Goal: Communication & Community: Connect with others

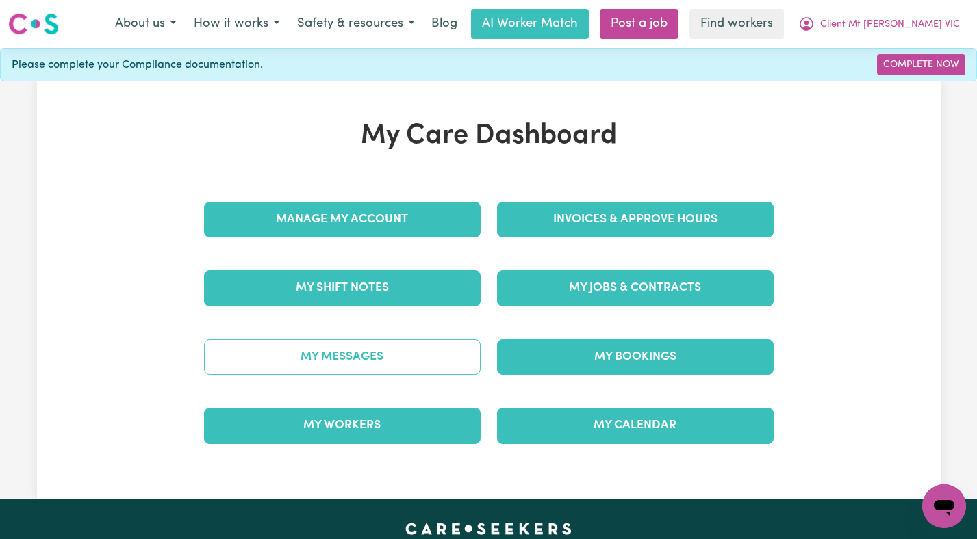
click at [417, 357] on link "My Messages" at bounding box center [342, 358] width 277 height 36
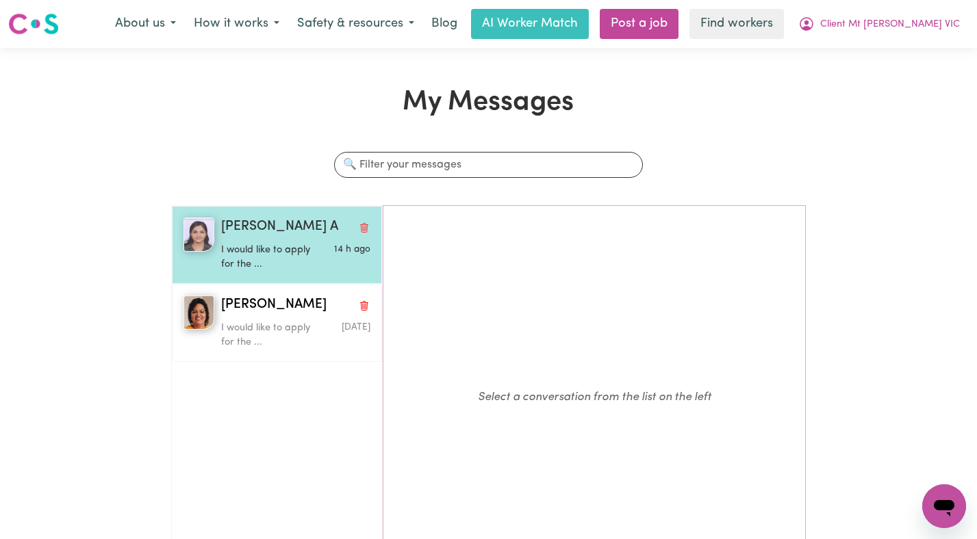
click at [305, 262] on p "I would like to apply for the ..." at bounding box center [270, 257] width 99 height 29
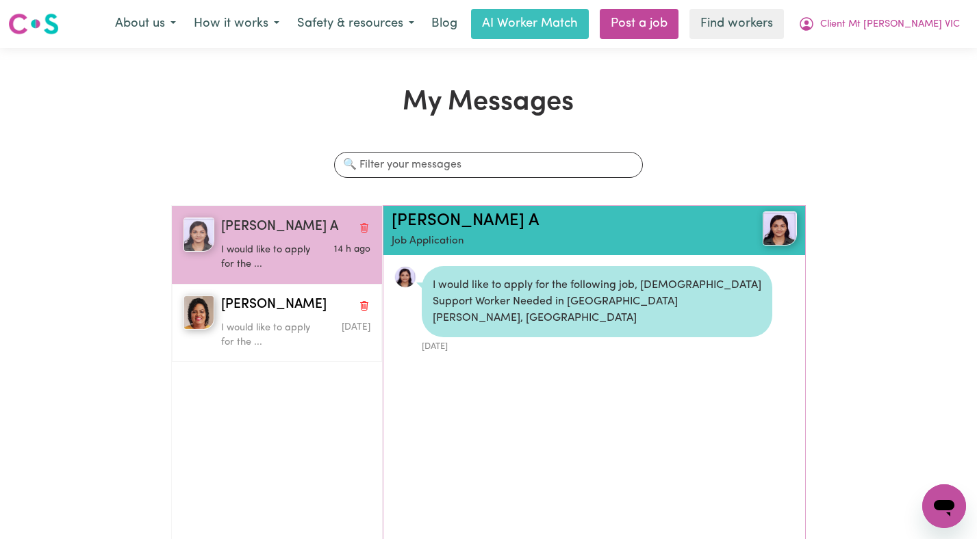
scroll to position [8, 0]
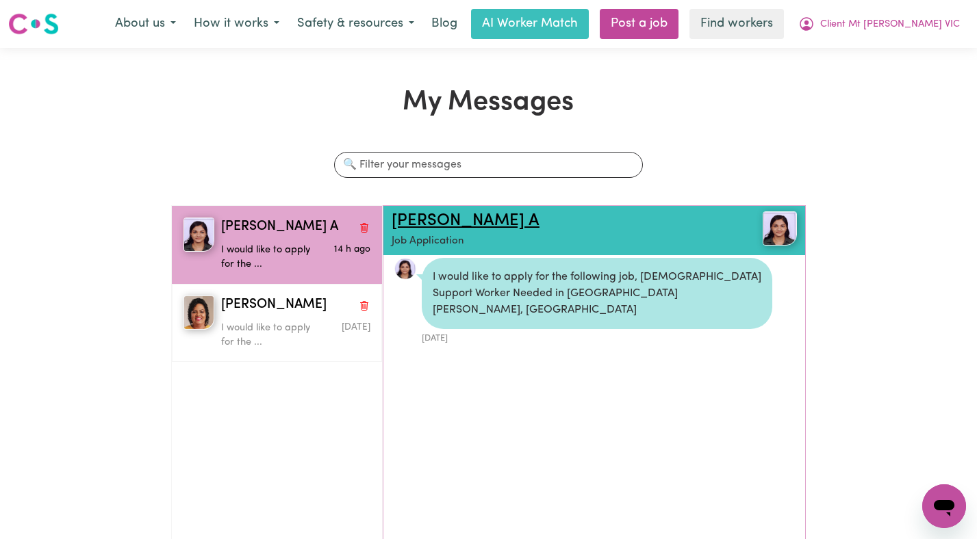
click at [412, 216] on link "[PERSON_NAME] A" at bounding box center [466, 221] width 148 height 16
